Goal: Navigation & Orientation: Find specific page/section

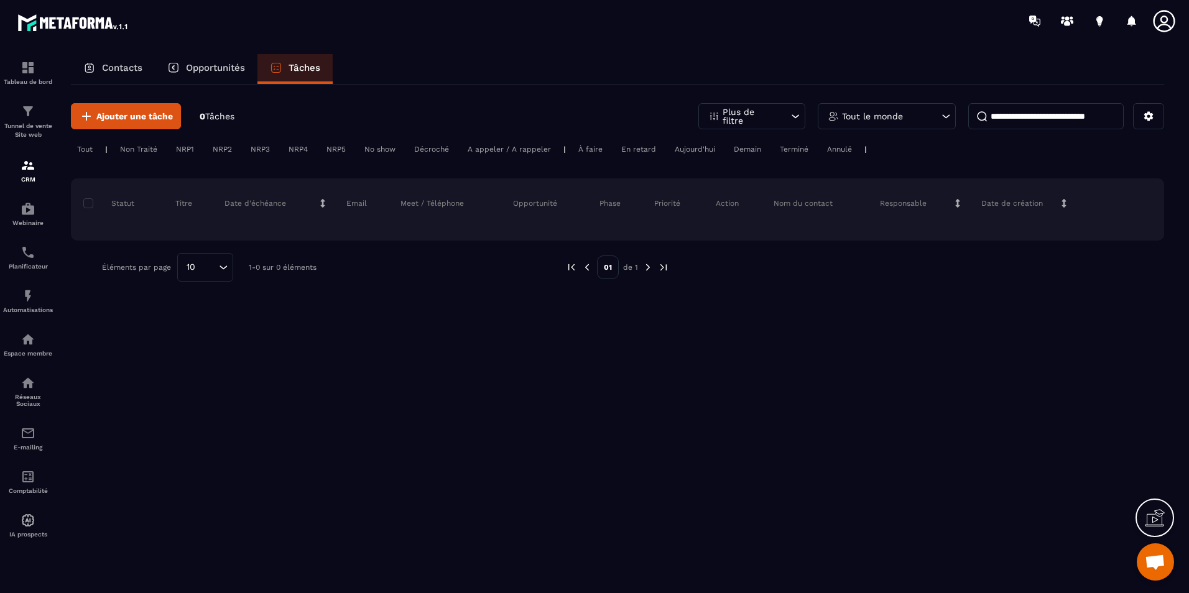
scroll to position [2382, 0]
click at [96, 57] on div "Contacts" at bounding box center [113, 69] width 84 height 30
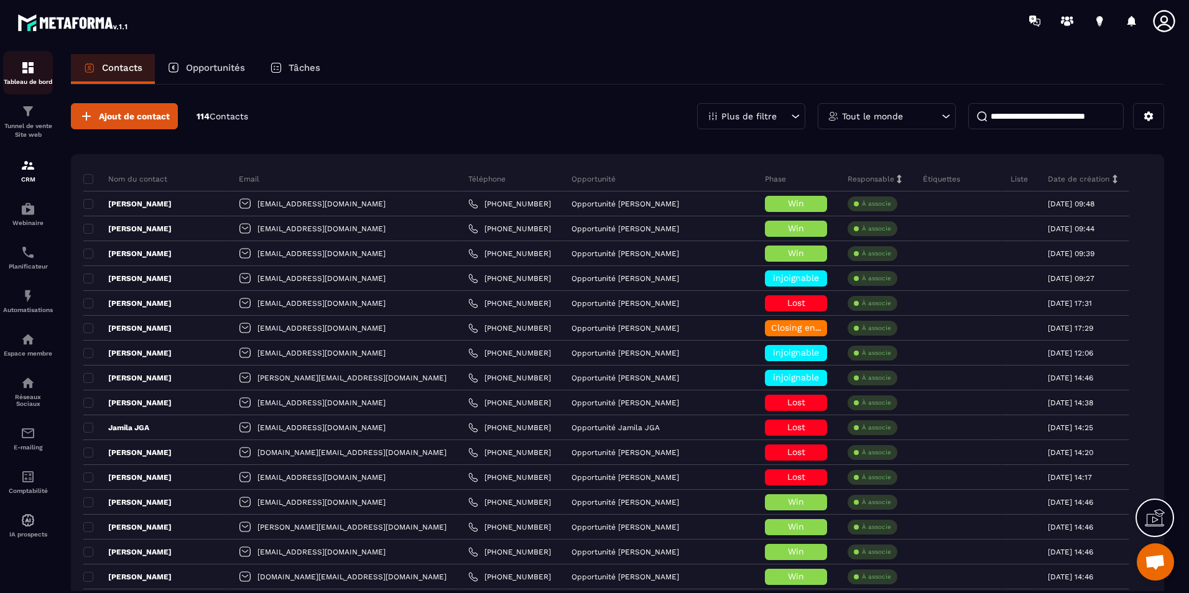
click at [39, 67] on div "Tableau de bord" at bounding box center [28, 72] width 50 height 25
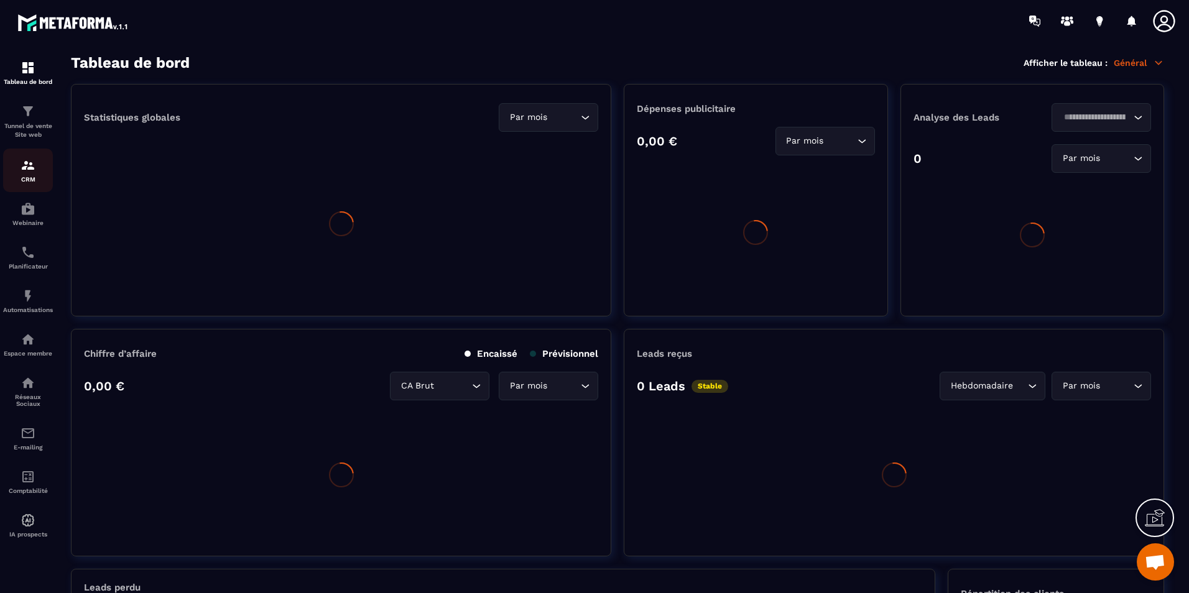
click at [22, 169] on img at bounding box center [28, 165] width 15 height 15
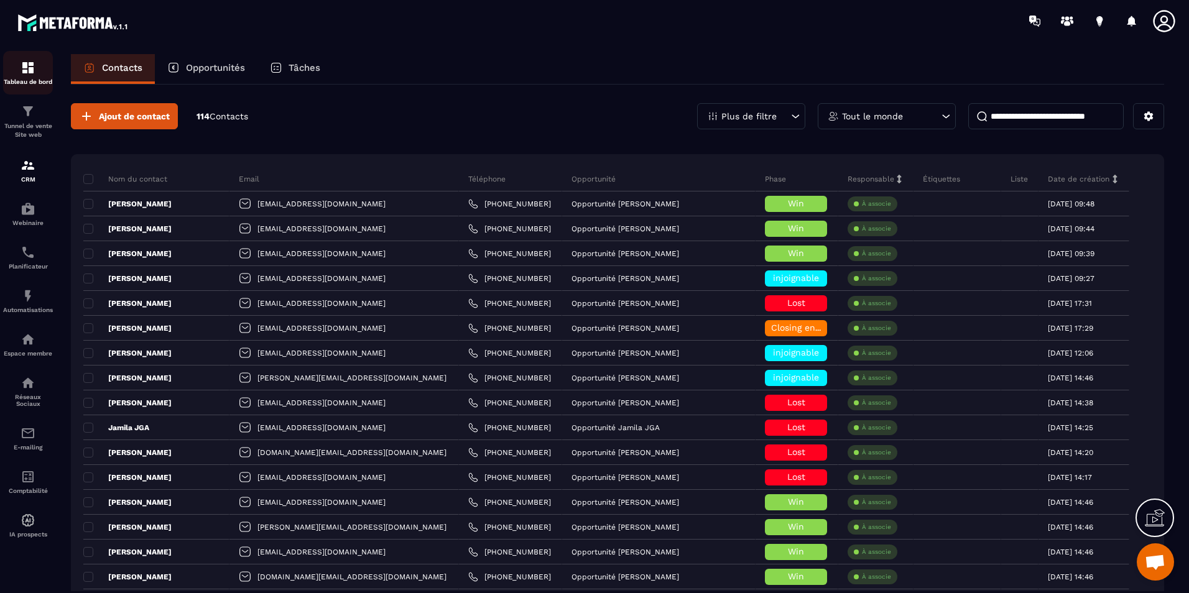
click at [40, 70] on div "Tableau de bord" at bounding box center [28, 72] width 50 height 25
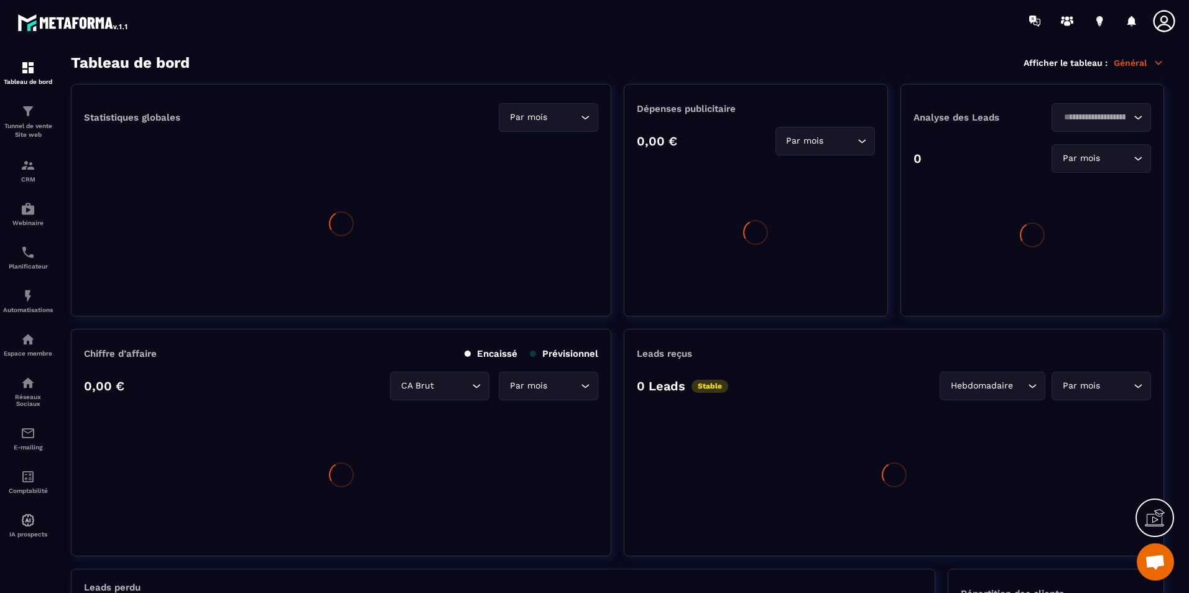
click at [723, 44] on section "Tableau de bord Tunnel de vente Site web CRM Webinaire Planificateur Automatisa…" at bounding box center [594, 324] width 1189 height 565
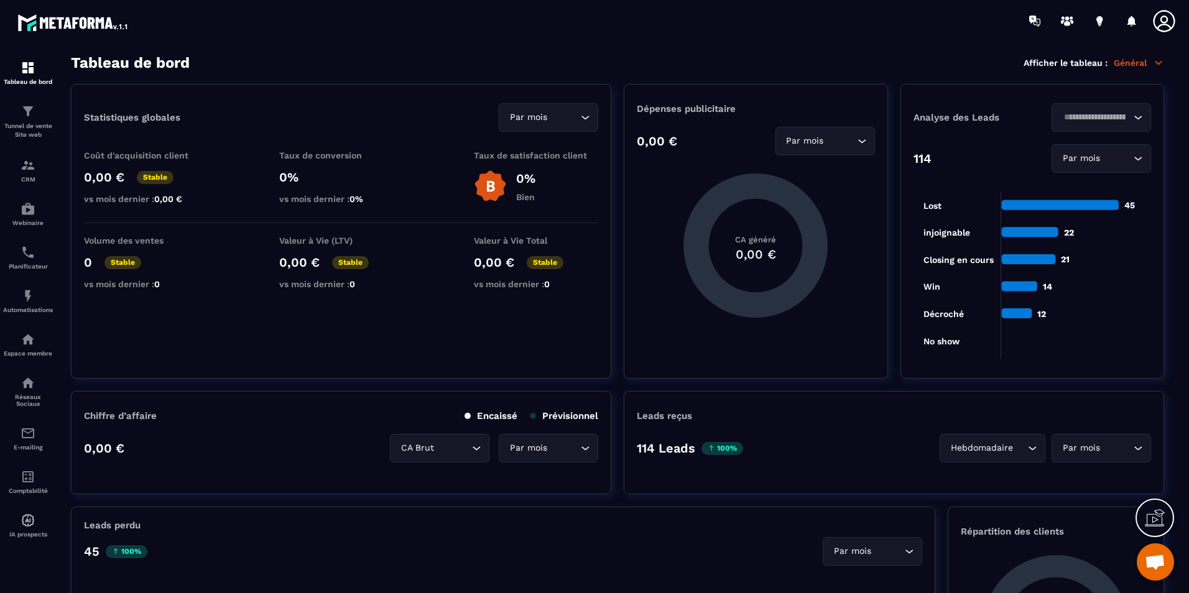
click at [491, 32] on div at bounding box center [667, 21] width 1043 height 42
